Goal: Communication & Community: Ask a question

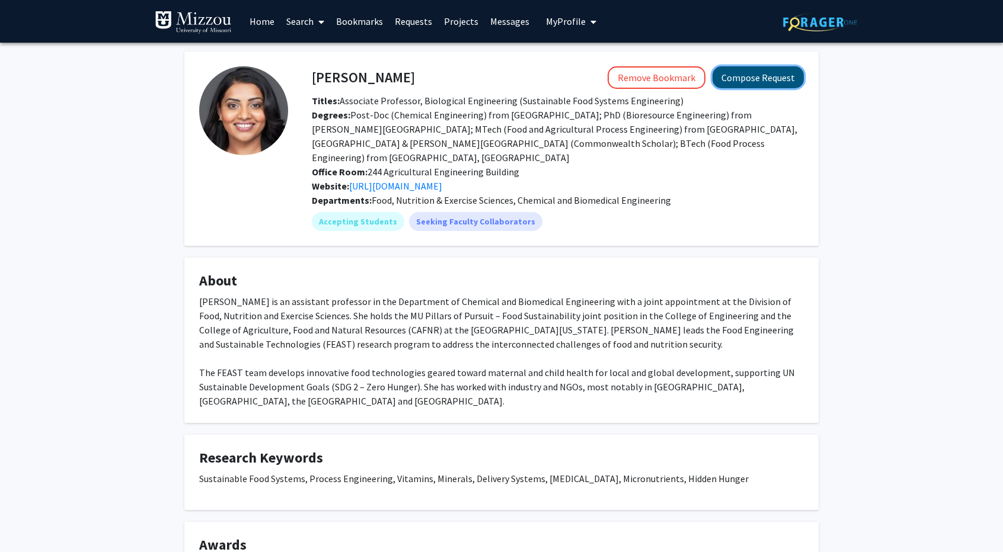
click at [739, 78] on button "Compose Request" at bounding box center [757, 77] width 91 height 22
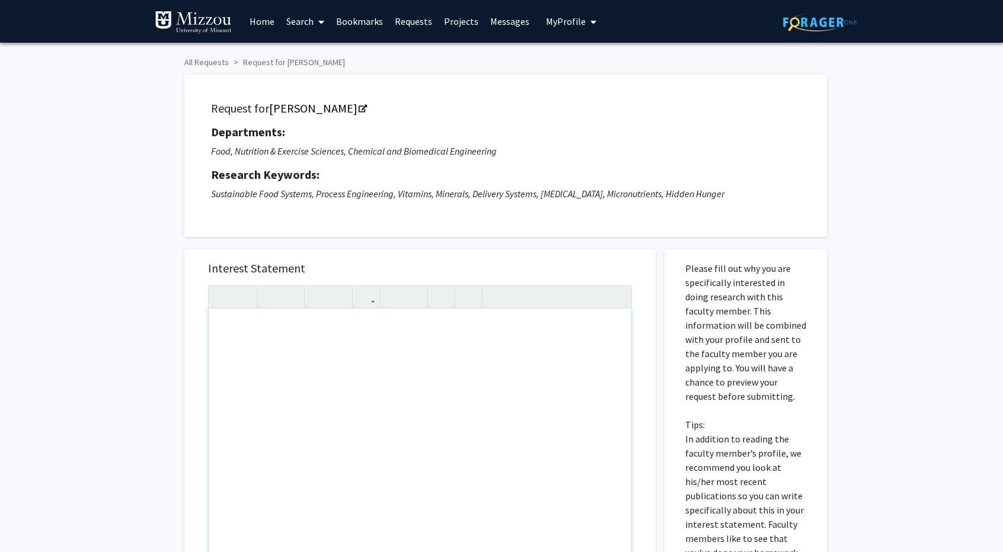
paste div "Note to users with screen readers: Please press Alt+0 or Option+0 to deactivate…"
type textarea "<l>Ipsu Do. Sitametconse,</a><el><s>D ei tempori ut laboree do magnaali en admi…"
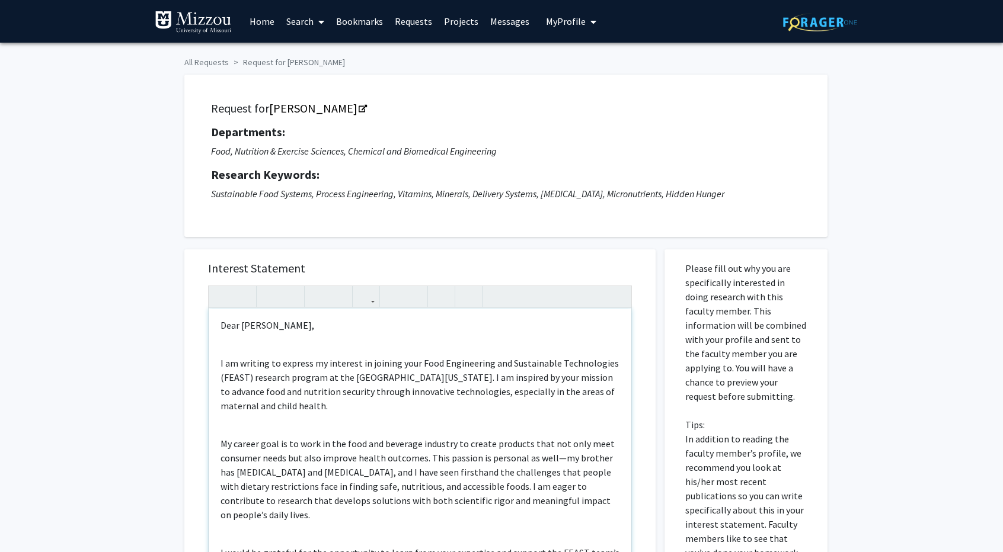
scroll to position [5, 0]
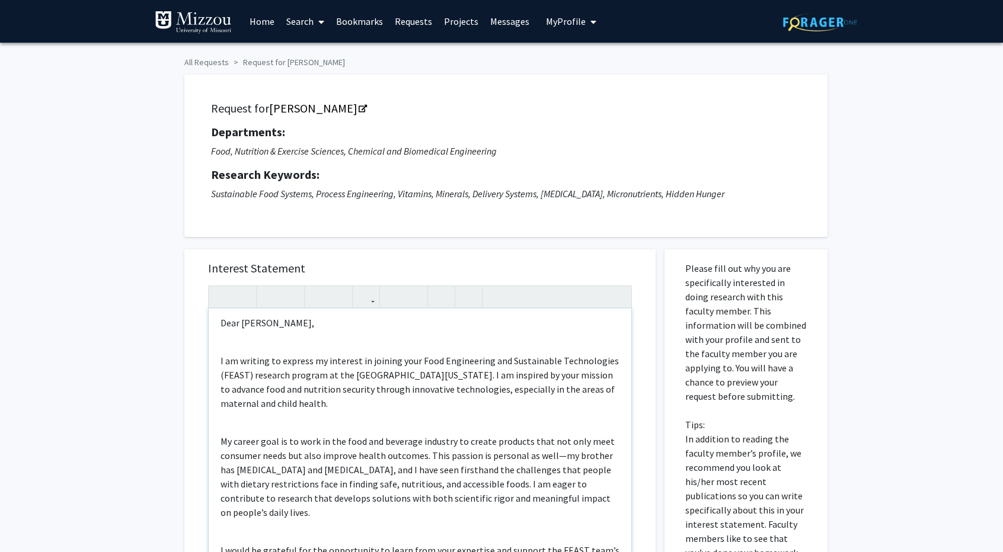
click at [250, 375] on p "I am writing to express my interest in joining your Food Engineering and Sustai…" at bounding box center [419, 382] width 399 height 57
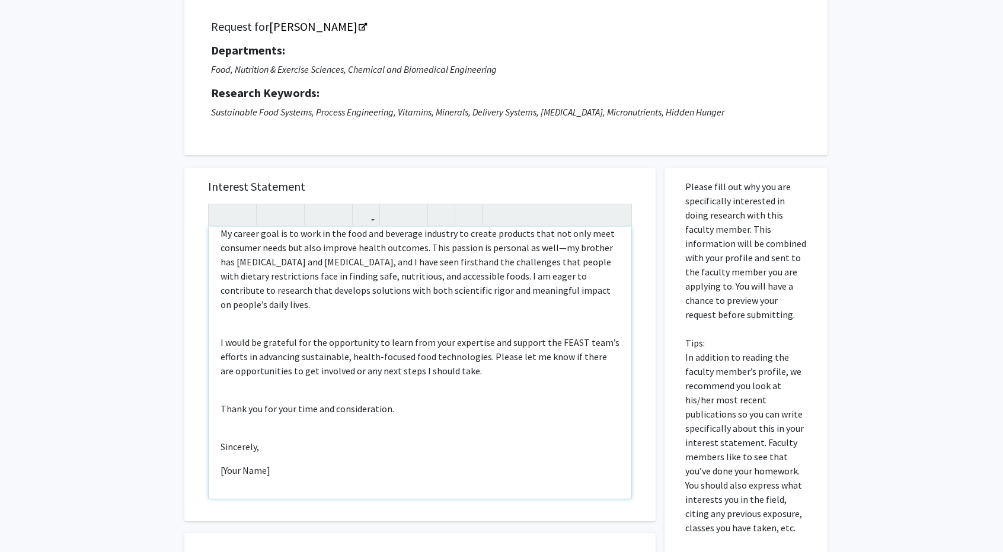
scroll to position [83, 0]
click at [281, 469] on p "[Your Name]" at bounding box center [419, 469] width 399 height 14
type textarea "<l>Ipsu Do. Sitametconse,</a><el><s>D ei tempori ut laboree do magnaali en admi…"
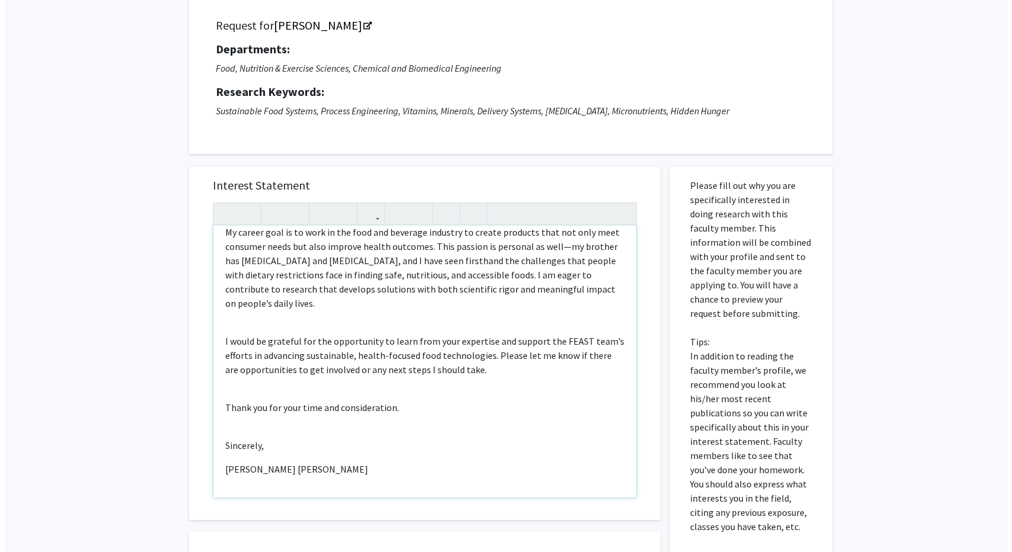
scroll to position [283, 0]
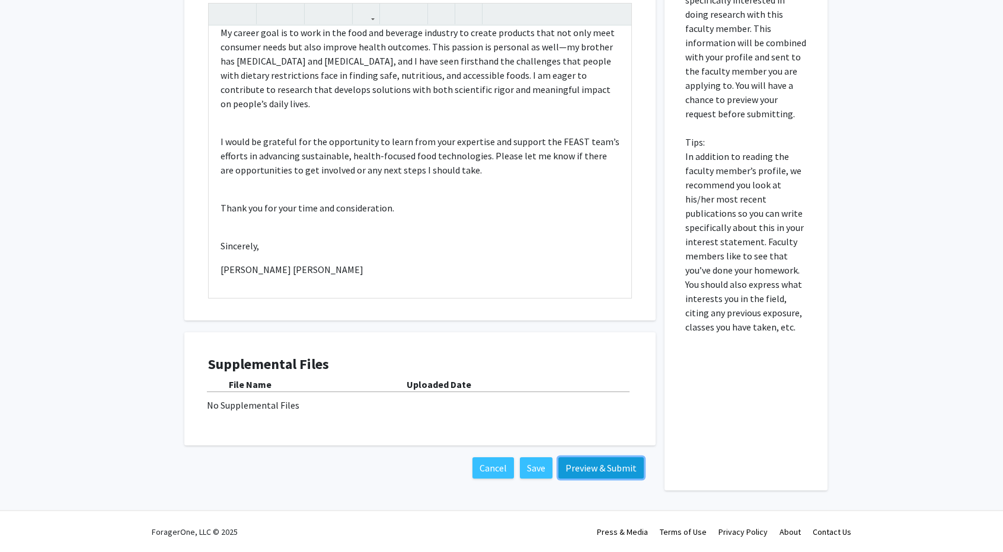
click at [596, 464] on button "Preview & Submit" at bounding box center [600, 467] width 85 height 21
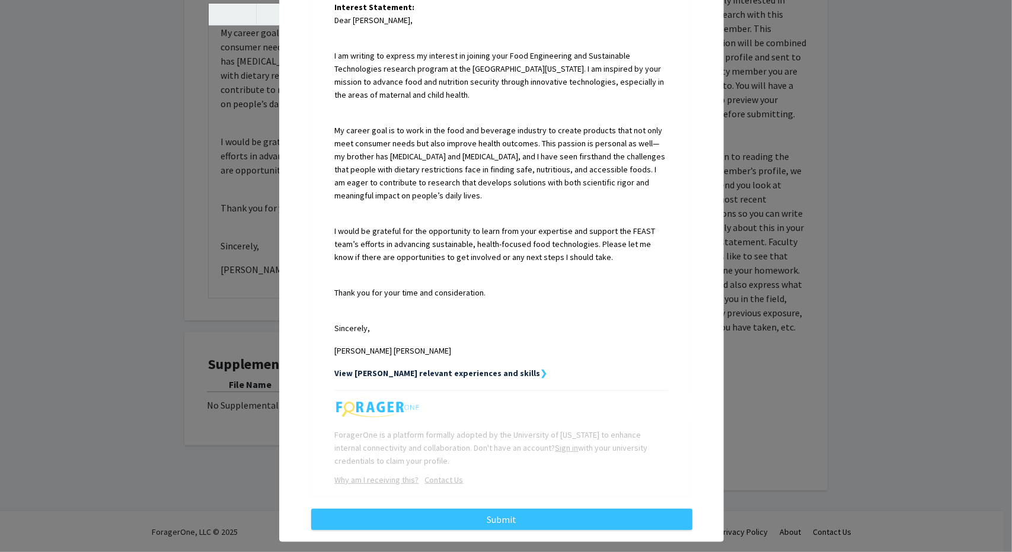
scroll to position [328, 0]
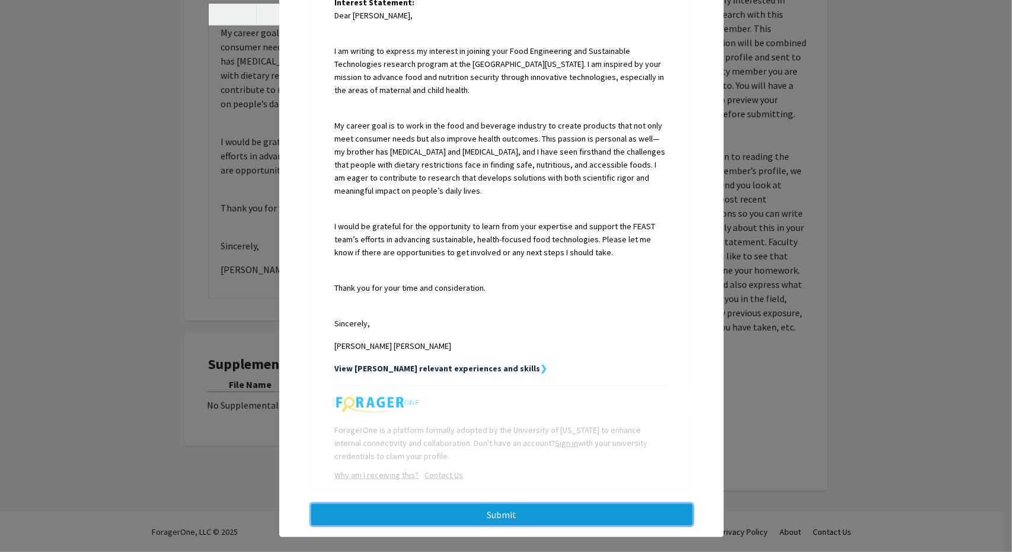
click at [534, 507] on button "Submit" at bounding box center [501, 514] width 381 height 21
